Goal: Task Accomplishment & Management: Use online tool/utility

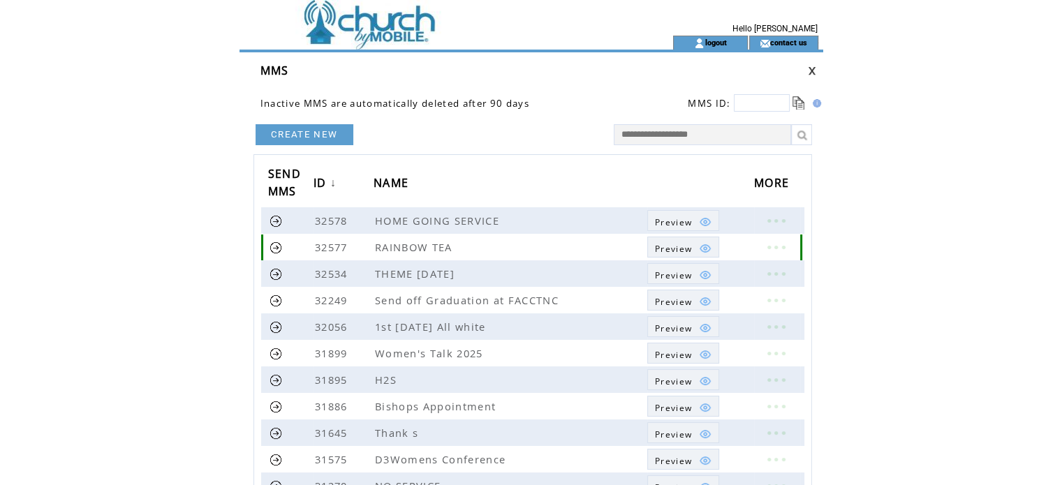
click at [664, 242] on td "Preview" at bounding box center [673, 248] width 37 height 13
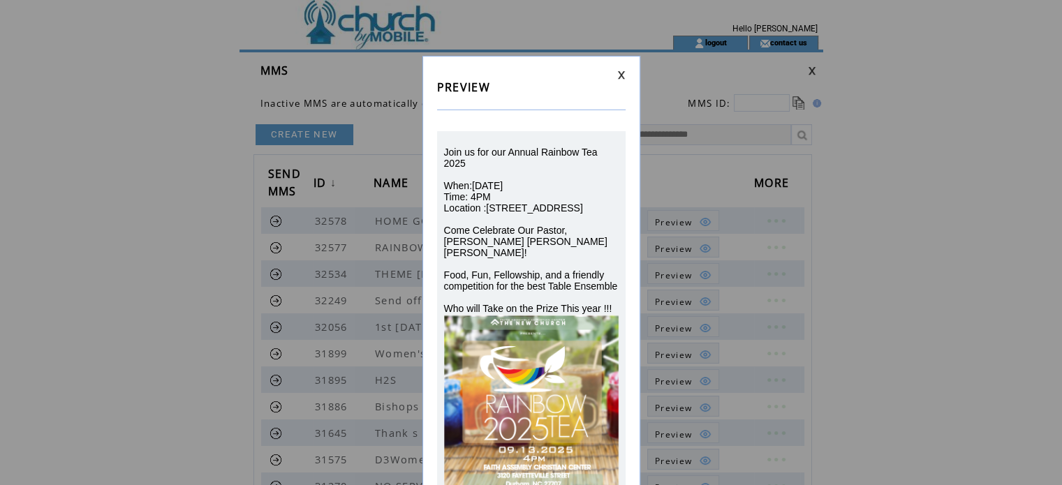
click at [620, 74] on link at bounding box center [621, 74] width 8 height 9
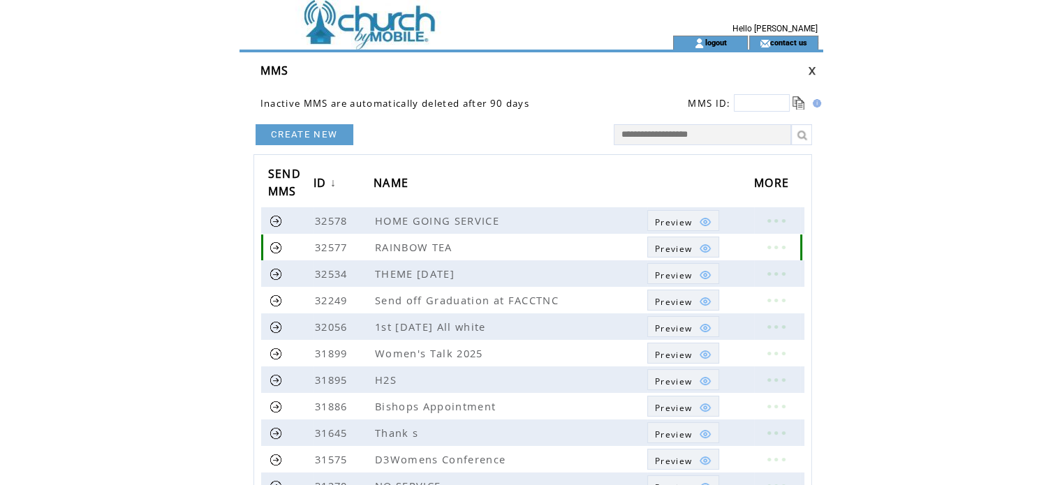
click at [278, 246] on link at bounding box center [275, 247] width 13 height 13
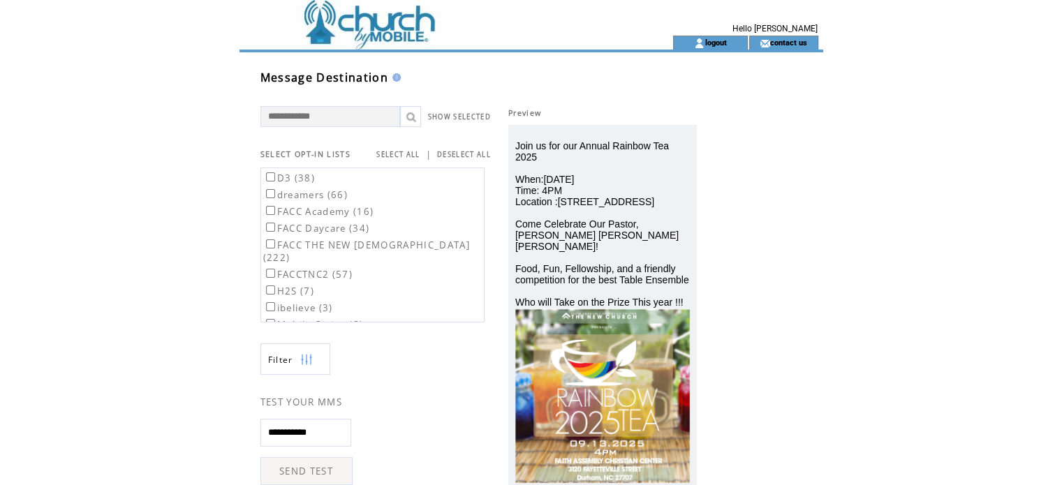
click at [276, 244] on label "FACC THE NEW [DEMOGRAPHIC_DATA] (222)" at bounding box center [366, 251] width 207 height 25
click at [783, 262] on div "**********" at bounding box center [541, 444] width 604 height 785
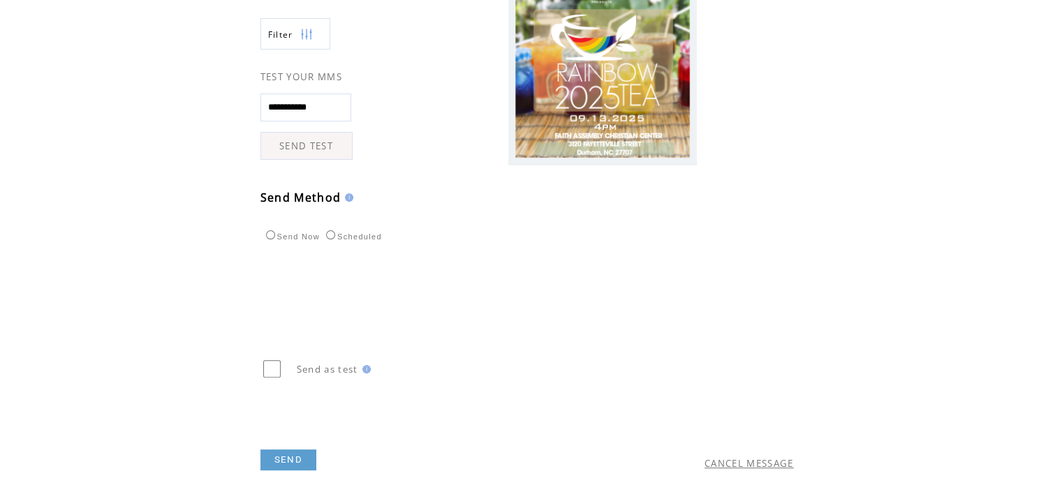
scroll to position [381, 0]
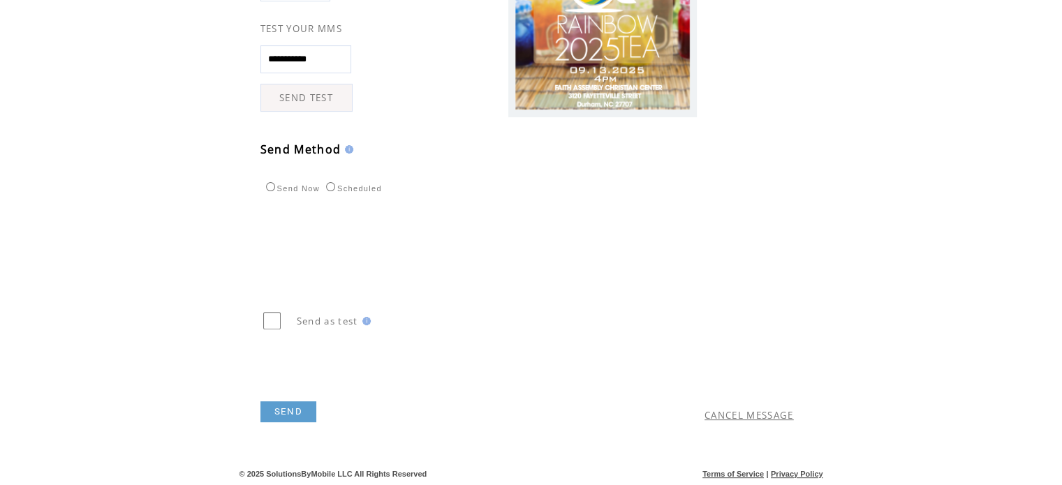
click at [293, 418] on link "SEND" at bounding box center [288, 411] width 56 height 21
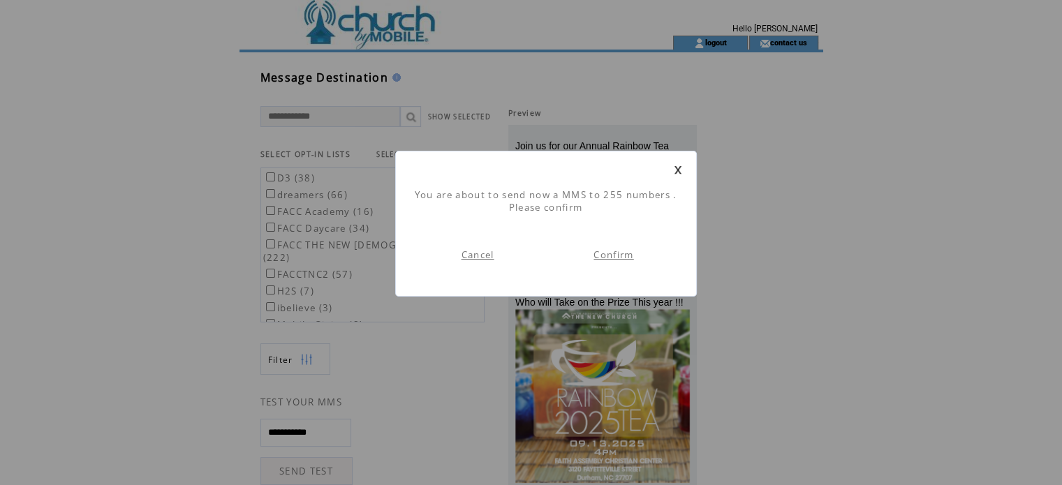
click at [617, 256] on link "Confirm" at bounding box center [613, 254] width 40 height 13
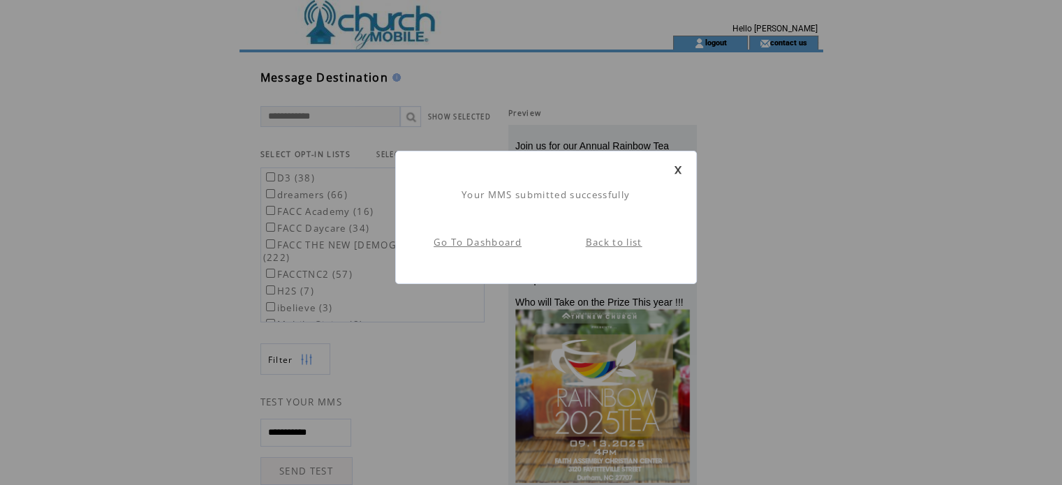
click at [486, 242] on link "Go To Dashboard" at bounding box center [477, 242] width 88 height 13
click at [683, 170] on div "Your MMS submitted successfully Go To Dashboard Back to list" at bounding box center [545, 217] width 301 height 133
click at [505, 242] on link "Go To Dashboard" at bounding box center [477, 242] width 88 height 13
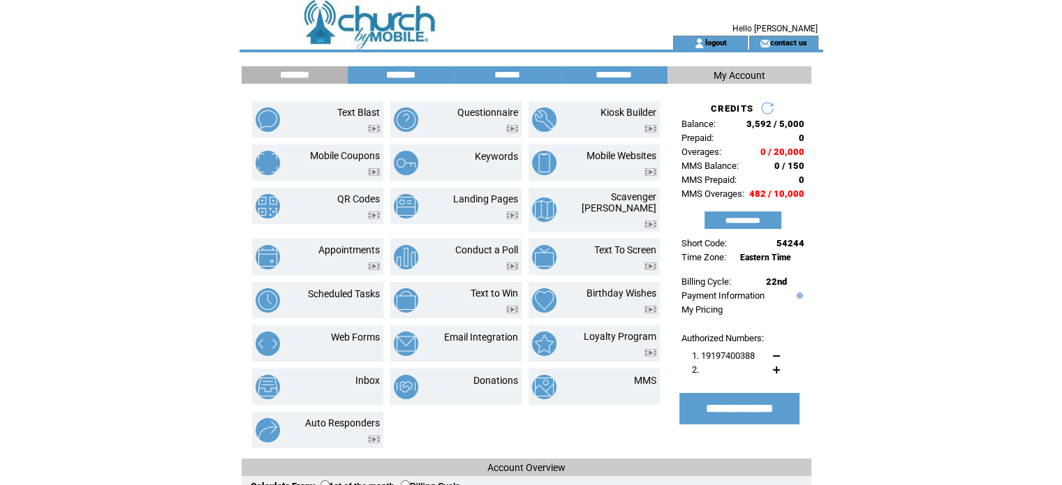
click at [399, 75] on input "********" at bounding box center [400, 75] width 105 height 12
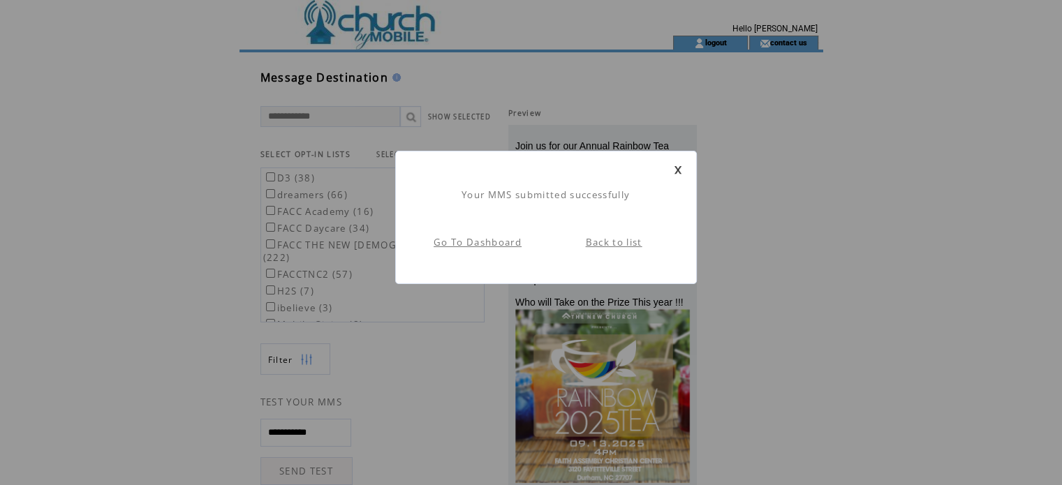
click at [609, 242] on link "Back to list" at bounding box center [614, 242] width 57 height 13
